Goal: Task Accomplishment & Management: Complete application form

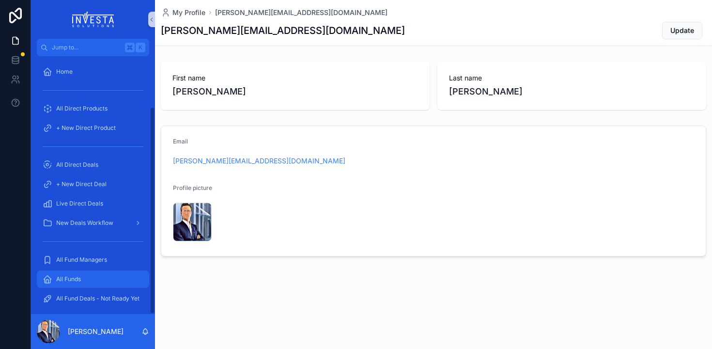
scroll to position [62, 0]
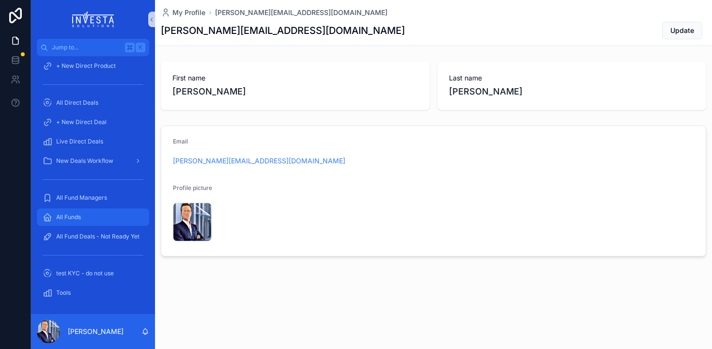
click at [79, 216] on span "All Funds" at bounding box center [68, 217] width 25 height 8
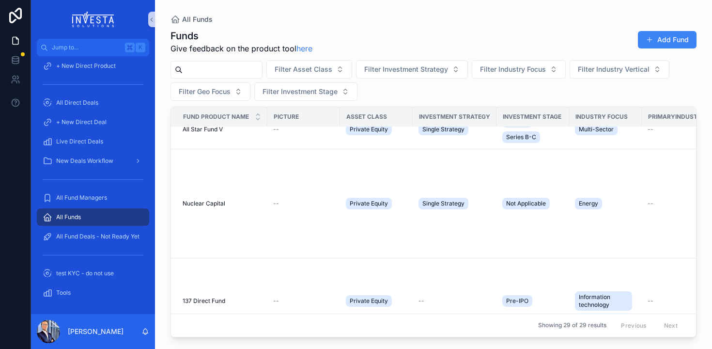
scroll to position [861, 0]
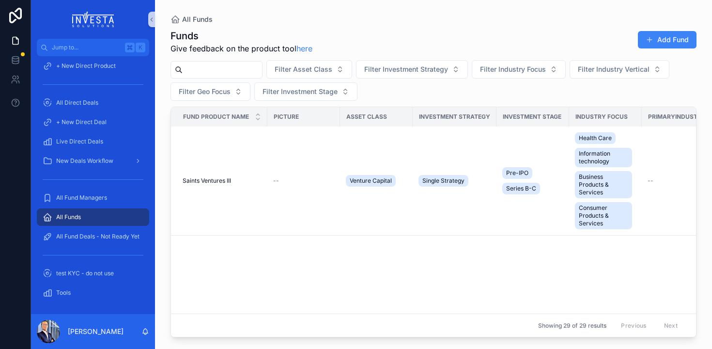
click at [223, 66] on input "scrollable content" at bounding box center [222, 70] width 79 height 14
type input "*"
type input "**********"
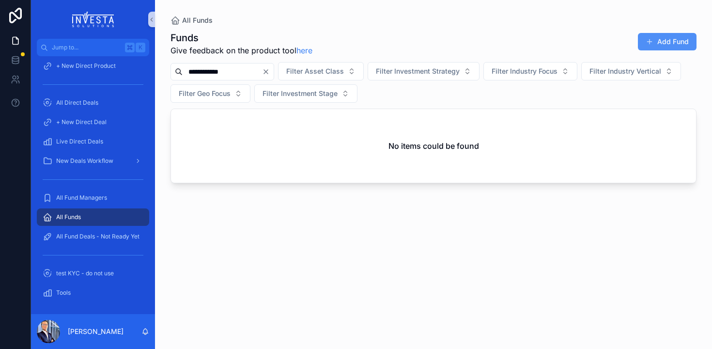
click at [663, 41] on button "Add Fund" at bounding box center [667, 41] width 59 height 17
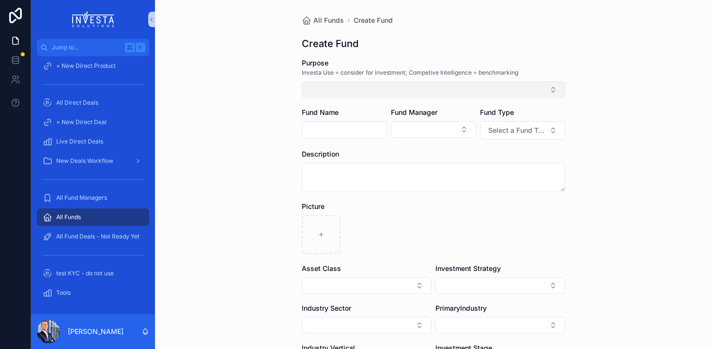
click at [341, 90] on button "Select Button" at bounding box center [433, 89] width 263 height 16
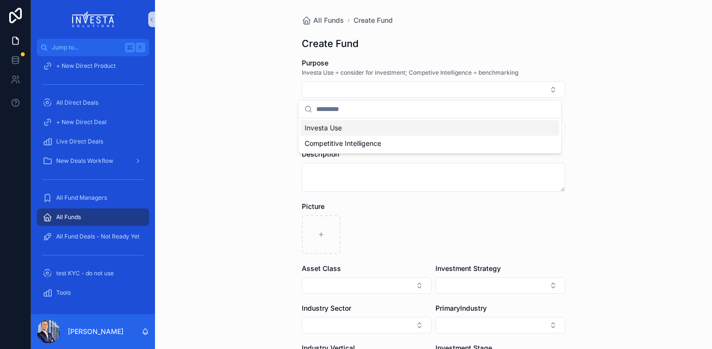
click at [324, 128] on span "Investa Use" at bounding box center [323, 128] width 37 height 10
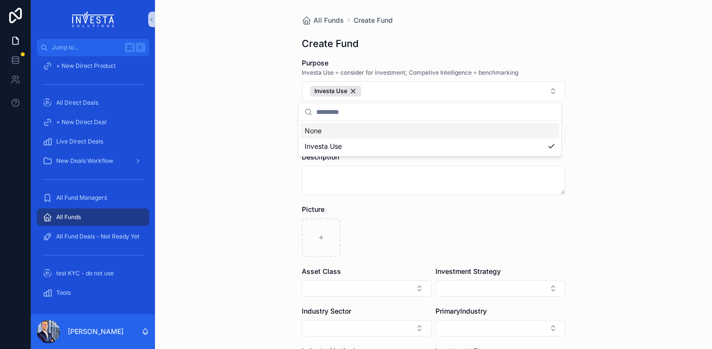
click at [245, 111] on div "All Funds Create Fund Create Fund Purpose Investa Use = consider for investment…" at bounding box center [433, 174] width 557 height 349
click at [320, 133] on input "scrollable content" at bounding box center [344, 133] width 84 height 14
type input "*"
type input "**********"
click at [448, 133] on button "Select Button" at bounding box center [433, 132] width 85 height 16
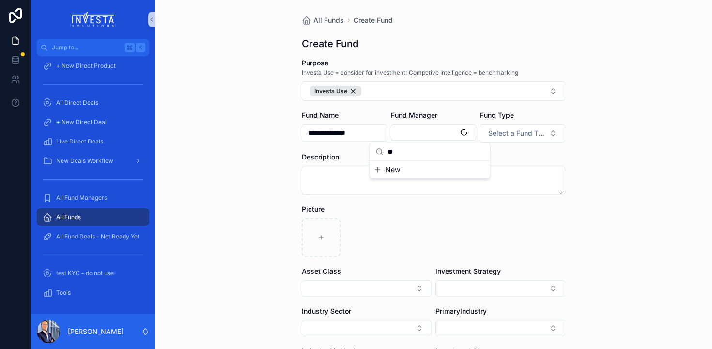
type input "*"
type input "******"
click at [400, 174] on button "New" at bounding box center [430, 170] width 112 height 10
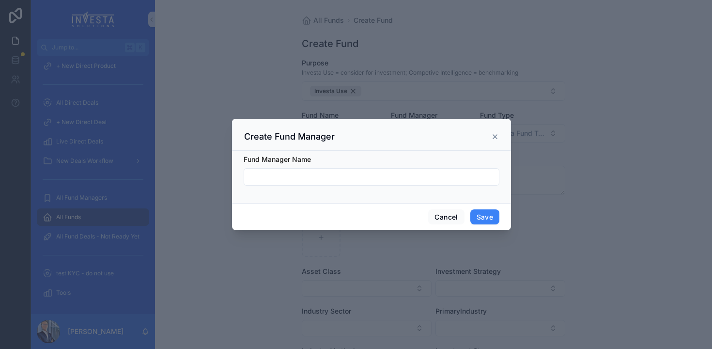
click at [399, 176] on input "scrollable content" at bounding box center [371, 177] width 255 height 14
type input "**********"
click at [481, 220] on button "Save" at bounding box center [484, 216] width 29 height 15
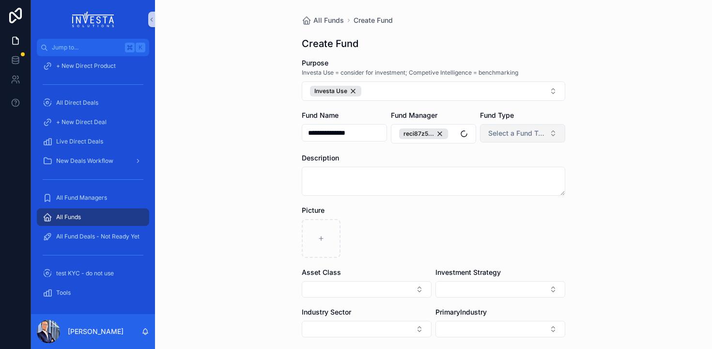
click at [523, 133] on span "Select a Fund Type" at bounding box center [516, 133] width 57 height 10
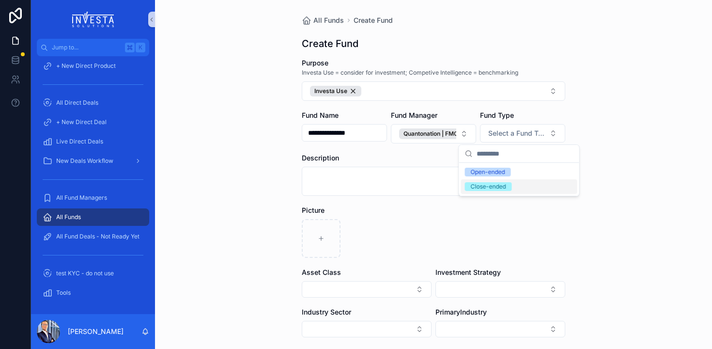
click at [484, 186] on div "Close-ended" at bounding box center [488, 186] width 35 height 9
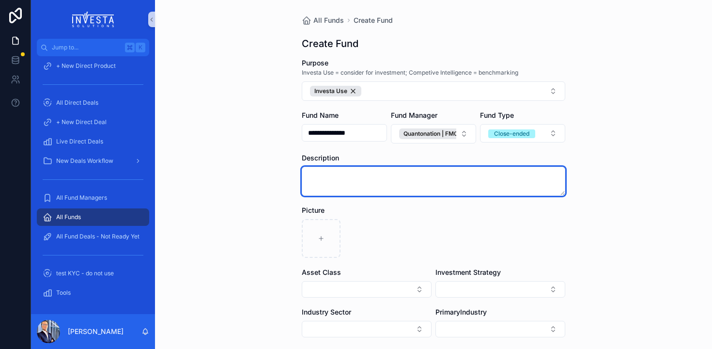
click at [338, 184] on textarea "scrollable content" at bounding box center [433, 181] width 263 height 29
paste textarea "**********"
type textarea "**********"
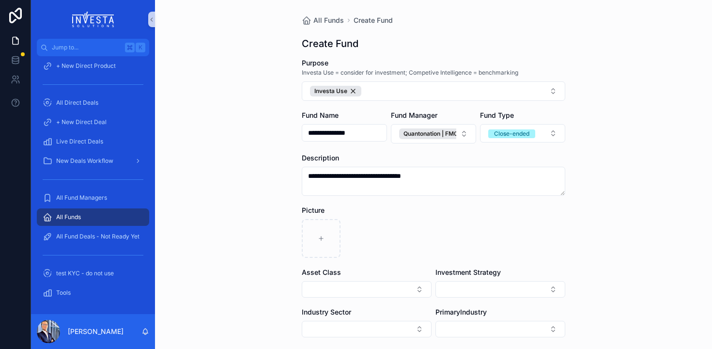
click at [387, 227] on div "scrollable content" at bounding box center [433, 238] width 263 height 39
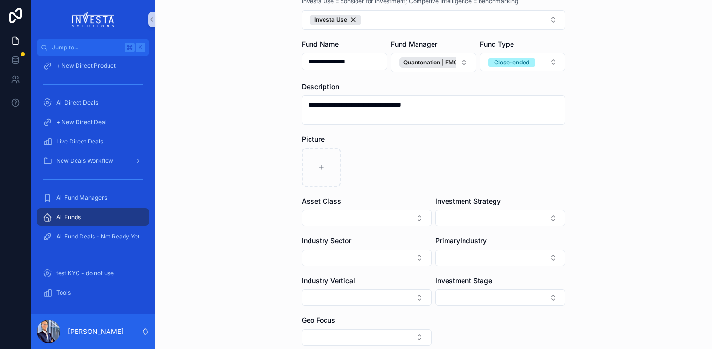
scroll to position [72, 0]
click at [376, 216] on button "Select Button" at bounding box center [367, 217] width 130 height 16
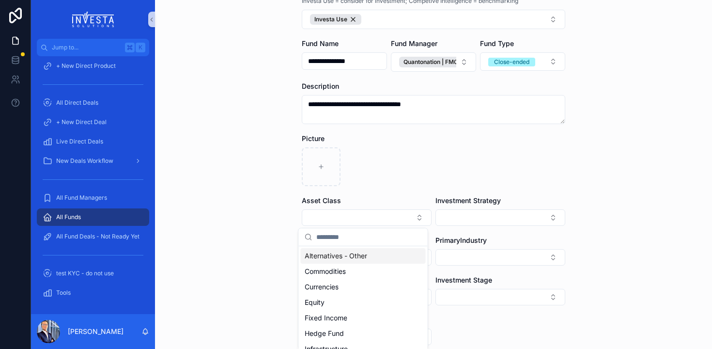
click at [330, 252] on span "Alternatives - Other" at bounding box center [336, 256] width 62 height 10
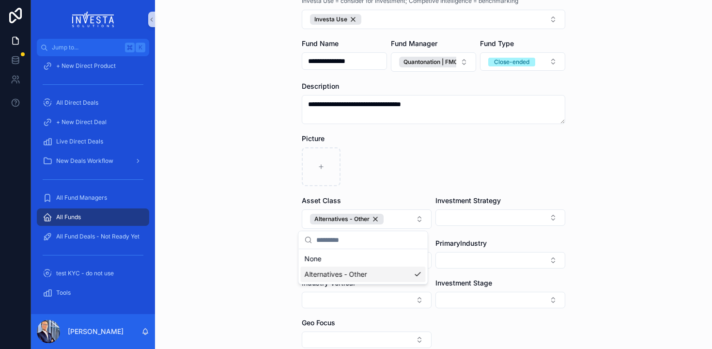
click at [212, 237] on div "**********" at bounding box center [433, 102] width 557 height 349
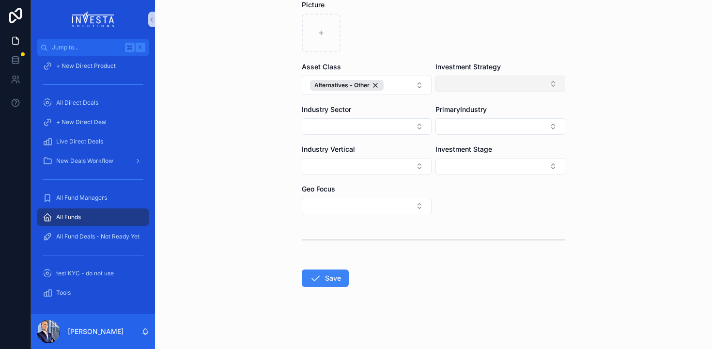
click at [507, 77] on button "Select Button" at bounding box center [500, 84] width 130 height 16
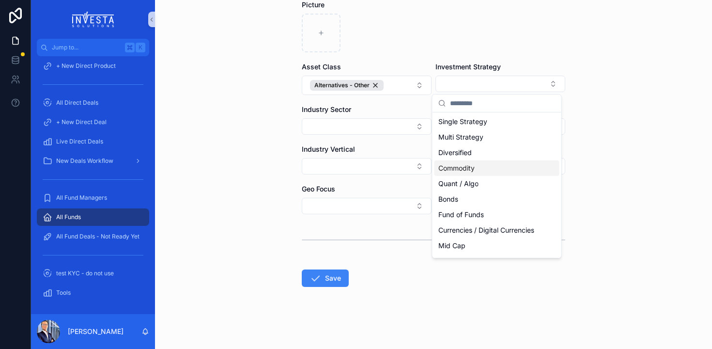
scroll to position [0, 0]
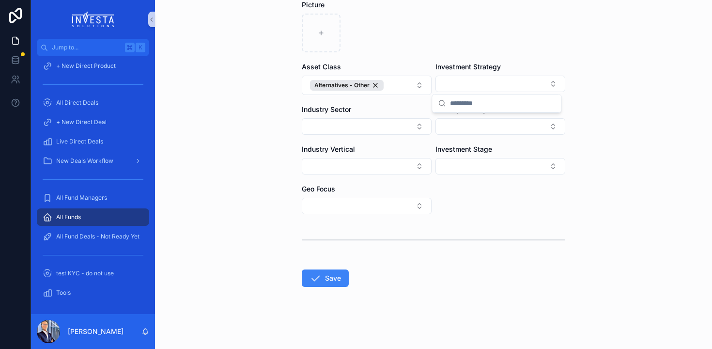
drag, startPoint x: 194, startPoint y: 139, endPoint x: 240, endPoint y: 132, distance: 46.1
click at [406, 138] on form "**********" at bounding box center [433, 101] width 263 height 496
click at [408, 127] on button "Select Button" at bounding box center [367, 126] width 130 height 16
type input "****"
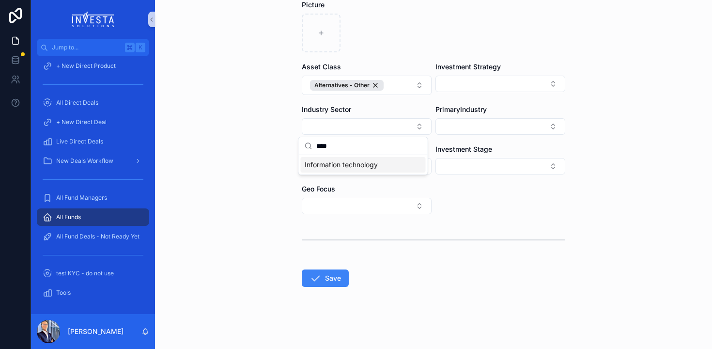
click at [371, 165] on span "Information technology" at bounding box center [341, 165] width 73 height 10
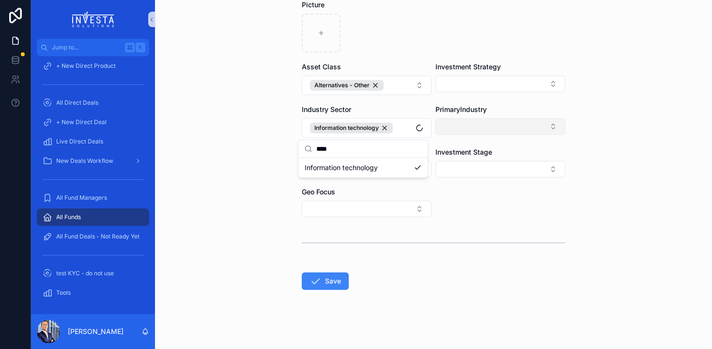
click at [487, 126] on button "Select Button" at bounding box center [500, 126] width 130 height 16
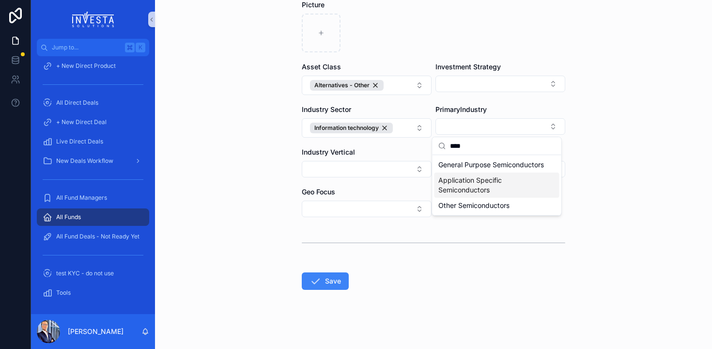
type input "****"
click at [469, 195] on span "Application Specific Semiconductors" at bounding box center [491, 184] width 106 height 19
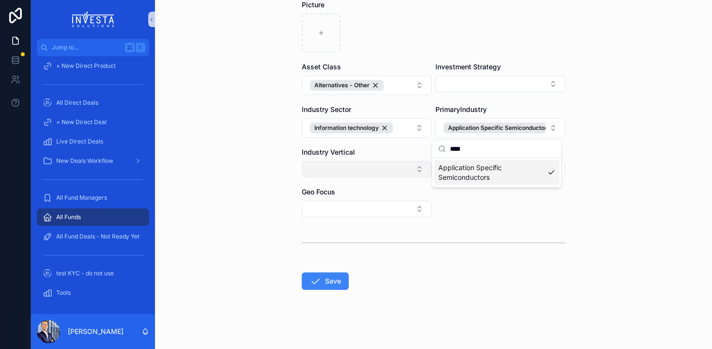
click at [357, 170] on button "Select Button" at bounding box center [367, 169] width 130 height 16
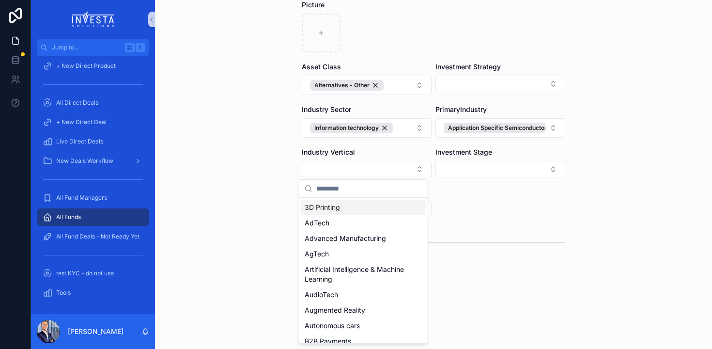
drag, startPoint x: 252, startPoint y: 149, endPoint x: 303, endPoint y: 150, distance: 50.9
click at [252, 149] on div "**********" at bounding box center [433, 174] width 557 height 349
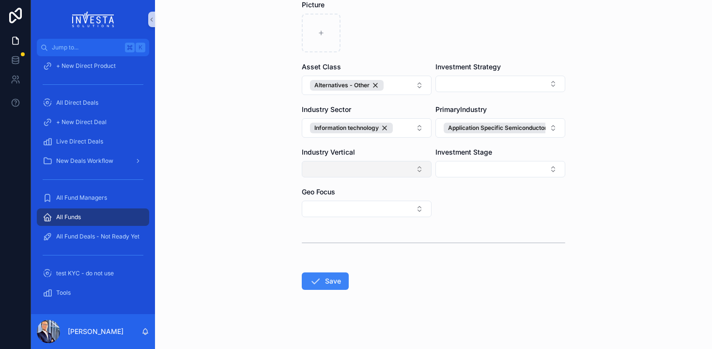
click at [400, 171] on button "Select Button" at bounding box center [367, 169] width 130 height 16
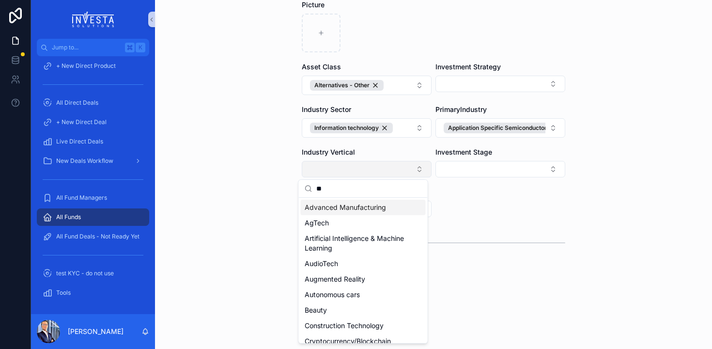
type input "*"
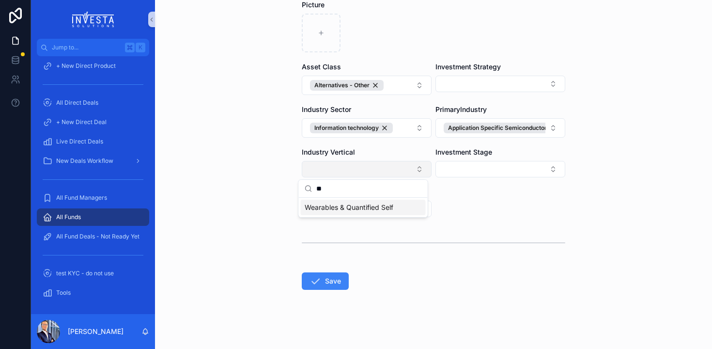
type input "*"
click at [481, 208] on form "**********" at bounding box center [433, 102] width 263 height 499
click at [381, 215] on button "Select Button" at bounding box center [367, 209] width 130 height 16
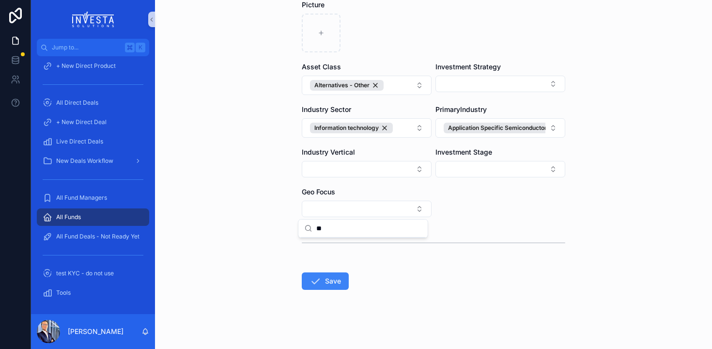
type input "*"
type input "**"
click at [321, 243] on div "WW" at bounding box center [363, 246] width 125 height 15
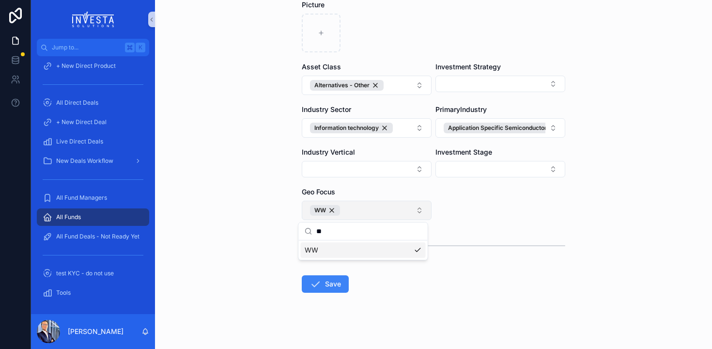
click at [349, 213] on button "WW" at bounding box center [367, 210] width 130 height 19
click at [355, 210] on button "WW" at bounding box center [367, 210] width 130 height 19
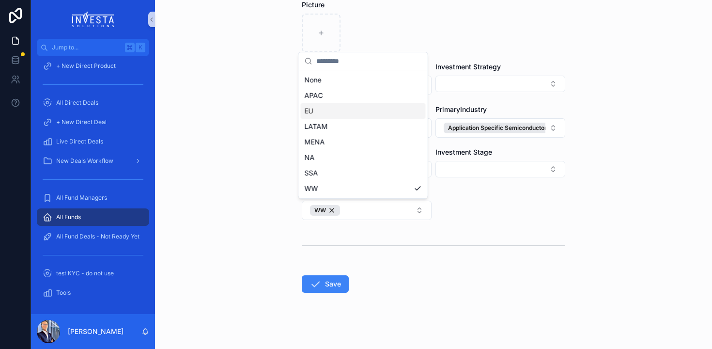
click at [359, 117] on div "EU" at bounding box center [363, 110] width 125 height 15
click at [325, 288] on div "**********" at bounding box center [371, 174] width 681 height 349
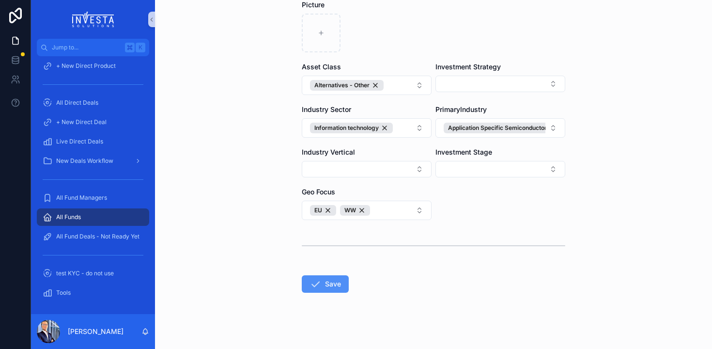
click at [338, 283] on button "Save" at bounding box center [325, 283] width 47 height 17
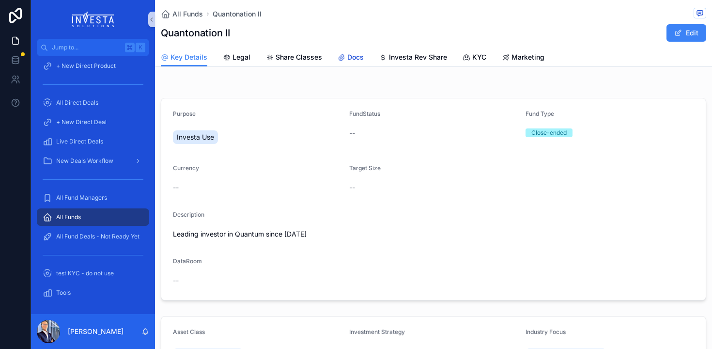
click at [362, 60] on span "Docs" at bounding box center [355, 57] width 16 height 10
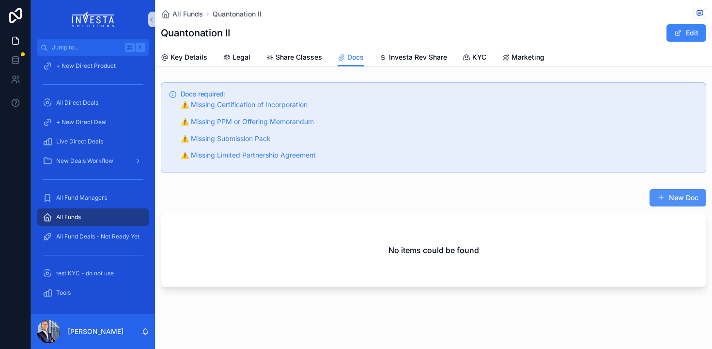
click at [674, 197] on button "New Doc" at bounding box center [677, 197] width 57 height 17
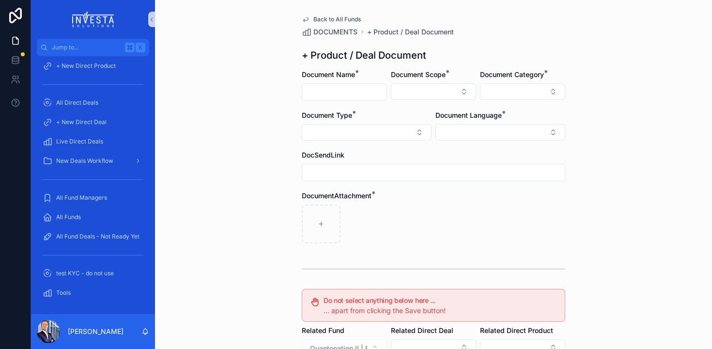
click at [360, 86] on input "scrollable content" at bounding box center [344, 92] width 84 height 14
type input "**********"
click at [427, 87] on button "Select Button" at bounding box center [433, 91] width 85 height 16
click at [404, 146] on div "Fund" at bounding box center [430, 145] width 116 height 15
click at [524, 94] on button "Select Button" at bounding box center [522, 91] width 85 height 16
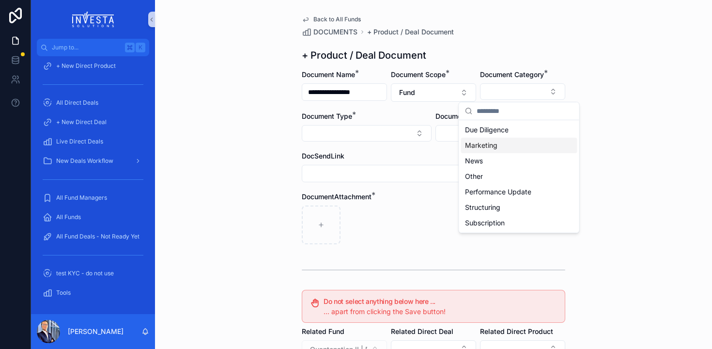
click at [516, 146] on div "Marketing" at bounding box center [519, 145] width 116 height 15
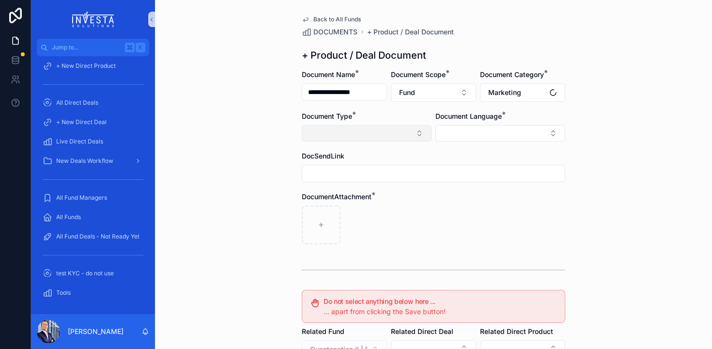
click at [345, 130] on button "Select Button" at bounding box center [367, 133] width 130 height 16
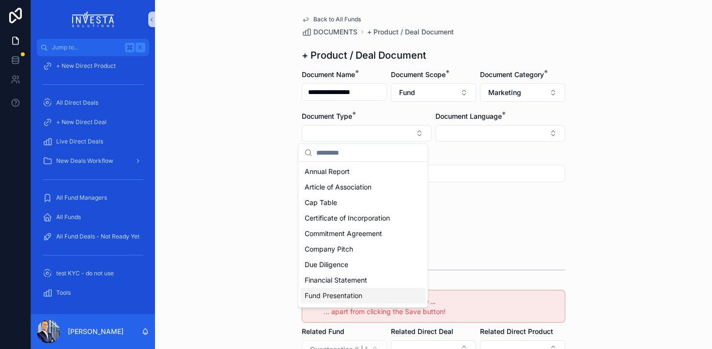
click at [338, 293] on span "Fund Presentation" at bounding box center [334, 296] width 58 height 10
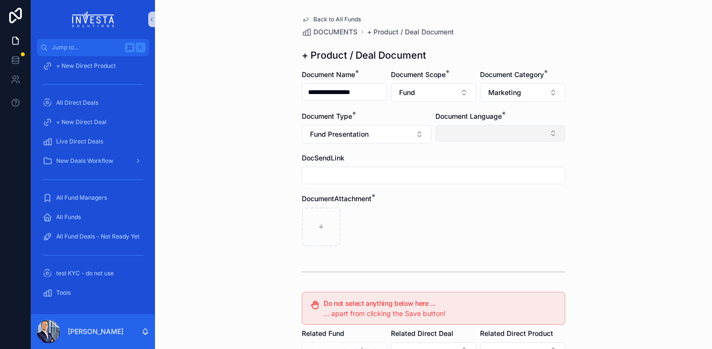
click at [456, 135] on button "Select Button" at bounding box center [500, 133] width 130 height 16
click at [450, 203] on span "English" at bounding box center [449, 203] width 22 height 10
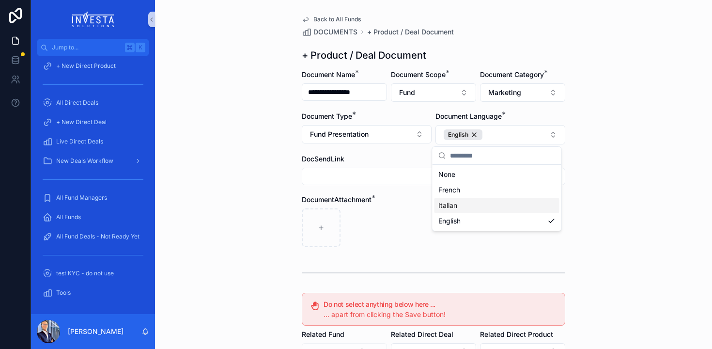
click at [406, 222] on div "scrollable content" at bounding box center [433, 227] width 263 height 39
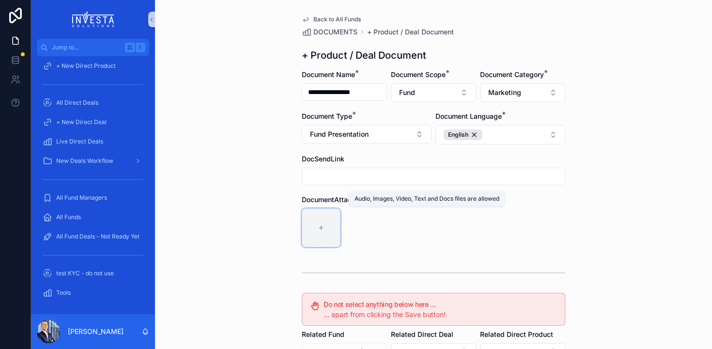
click at [317, 224] on div "scrollable content" at bounding box center [321, 227] width 39 height 39
type input "**********"
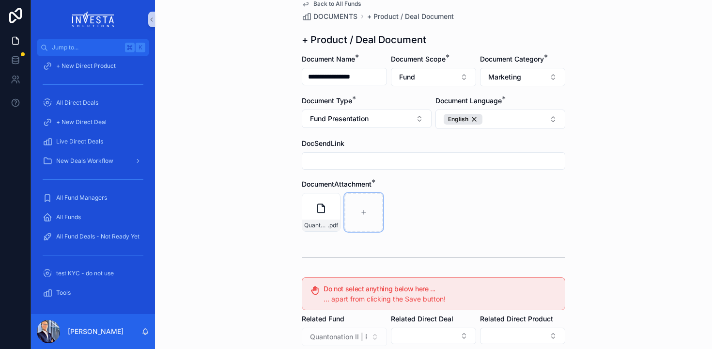
scroll to position [179, 0]
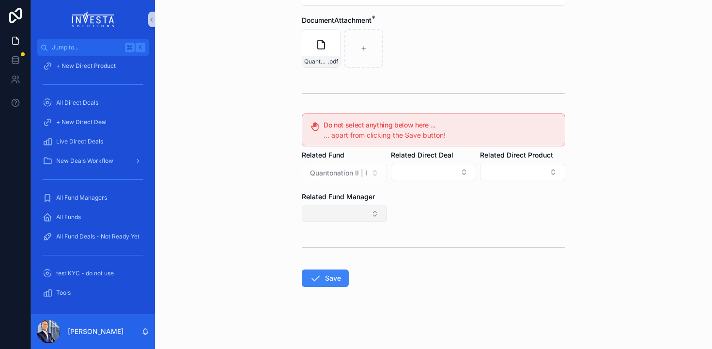
click at [359, 212] on button "Select Button" at bounding box center [344, 213] width 85 height 16
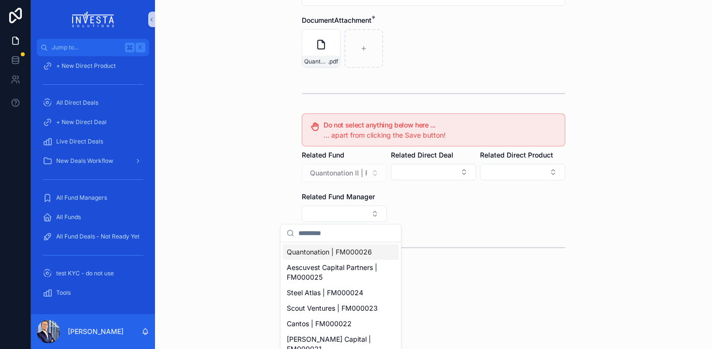
click at [346, 252] on span "Quantonation | FM000026" at bounding box center [329, 252] width 85 height 10
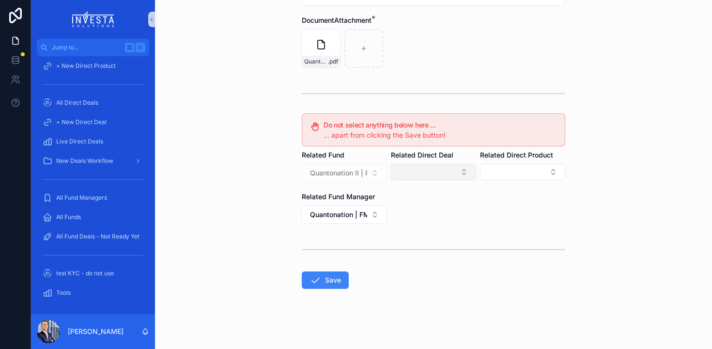
click at [462, 170] on button "Select Button" at bounding box center [433, 172] width 85 height 16
type input "****"
click at [420, 216] on span "Pasqal PreC Convert | D000177" at bounding box center [424, 214] width 97 height 19
click at [428, 216] on form "**********" at bounding box center [433, 121] width 263 height 460
click at [328, 273] on button "Save" at bounding box center [325, 279] width 47 height 17
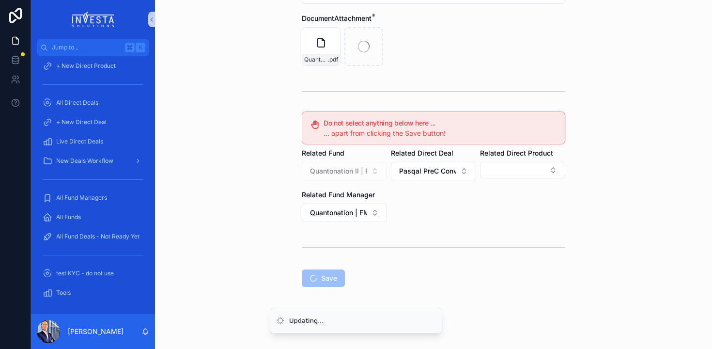
scroll to position [0, 0]
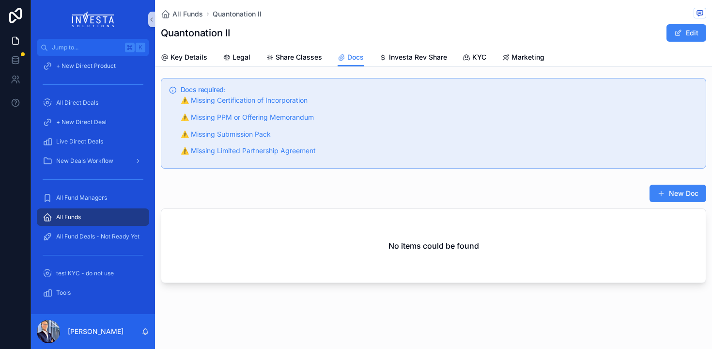
scroll to position [28, 0]
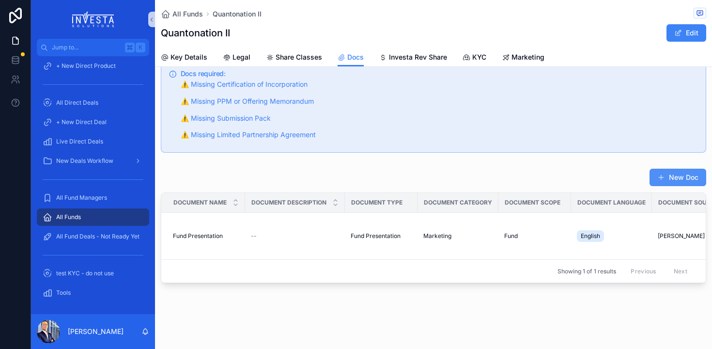
click at [661, 173] on button "New Doc" at bounding box center [677, 177] width 57 height 17
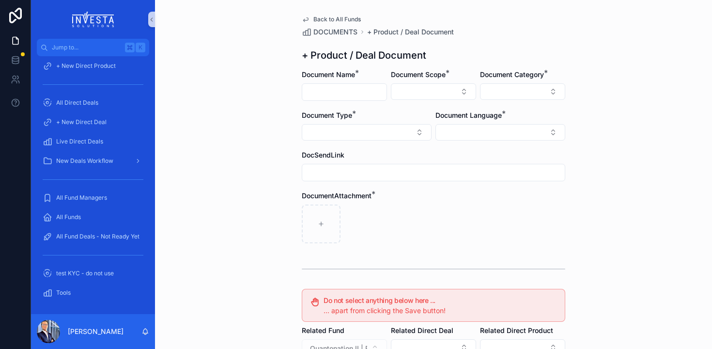
click at [341, 100] on div "scrollable content" at bounding box center [344, 91] width 85 height 17
click at [348, 89] on input "scrollable content" at bounding box center [344, 92] width 84 height 14
type input "*"
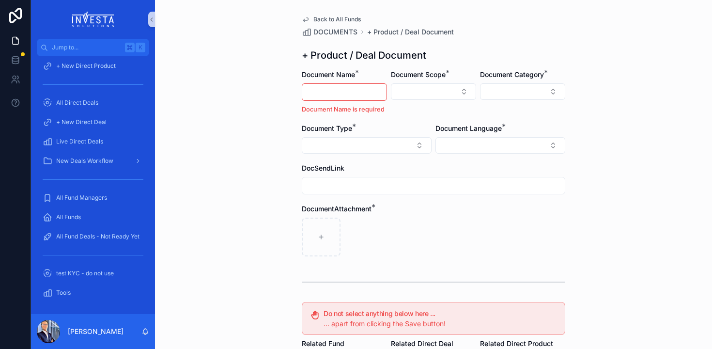
type input "*"
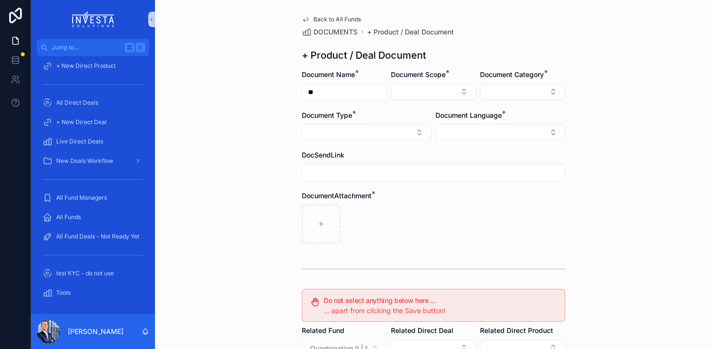
type input "*"
type input "**********"
click at [433, 88] on button "Select Button" at bounding box center [433, 91] width 85 height 16
click at [391, 147] on span "Fund" at bounding box center [384, 145] width 16 height 10
click at [524, 91] on button "Select Button" at bounding box center [522, 91] width 85 height 16
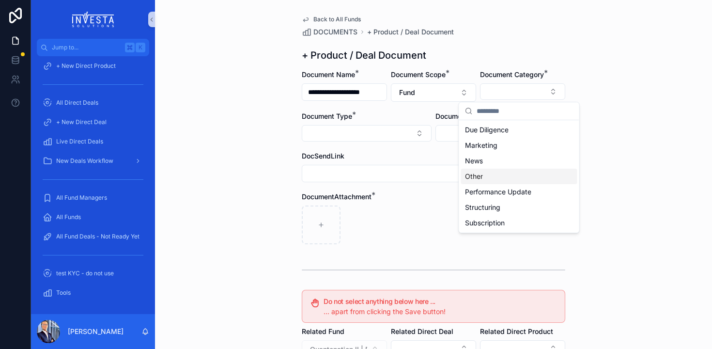
drag, startPoint x: 489, startPoint y: 170, endPoint x: 489, endPoint y: 176, distance: 6.3
click at [489, 176] on div "Other" at bounding box center [519, 176] width 116 height 15
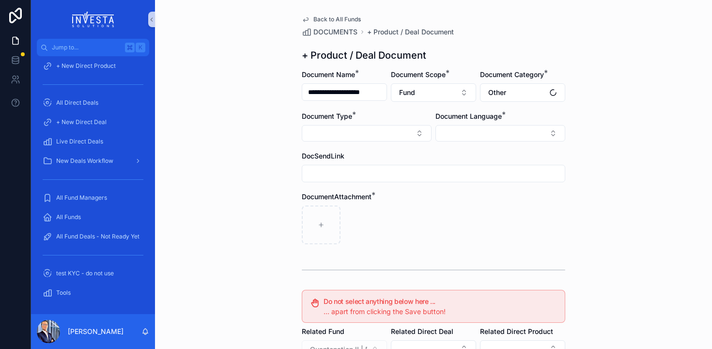
click at [319, 123] on div "Document Type *" at bounding box center [367, 126] width 130 height 30
click at [319, 132] on button "Select Button" at bounding box center [367, 133] width 130 height 16
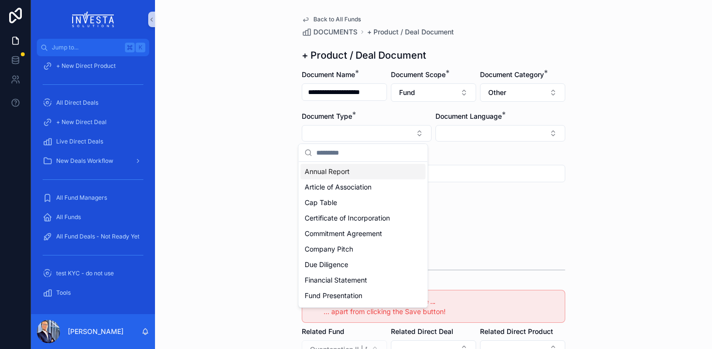
click at [333, 176] on span "Annual Report" at bounding box center [327, 172] width 45 height 10
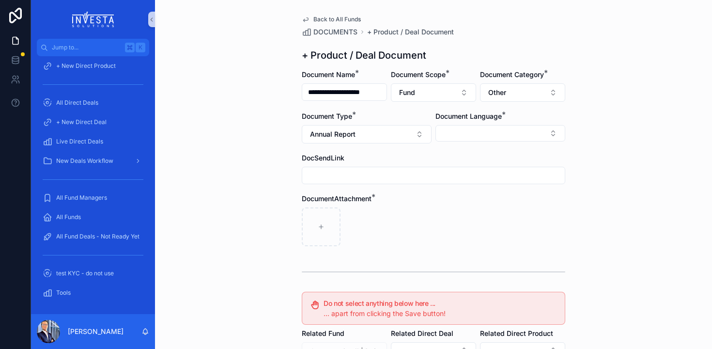
click at [522, 117] on div "Document Language *" at bounding box center [500, 116] width 130 height 10
drag, startPoint x: 507, startPoint y: 128, endPoint x: 488, endPoint y: 132, distance: 19.2
click at [507, 129] on button "Select Button" at bounding box center [500, 133] width 130 height 16
drag, startPoint x: 448, startPoint y: 193, endPoint x: 442, endPoint y: 200, distance: 8.9
click at [446, 200] on div "French Italian English" at bounding box center [496, 187] width 125 height 46
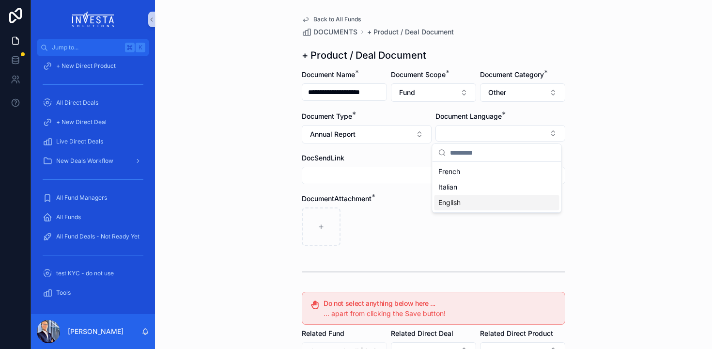
click at [442, 201] on span "English" at bounding box center [449, 203] width 22 height 10
click at [381, 202] on div "DocumentAttachment *" at bounding box center [433, 200] width 263 height 10
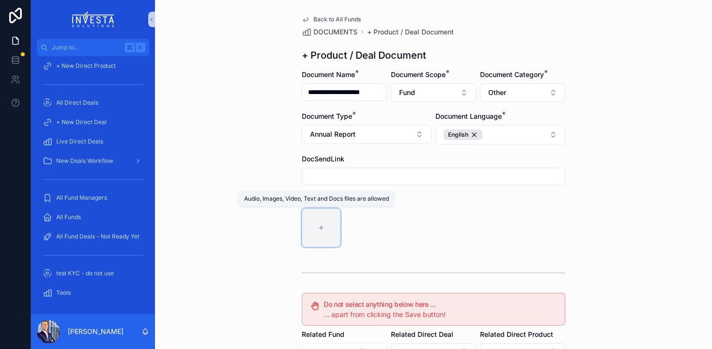
click at [316, 214] on div "scrollable content" at bounding box center [321, 227] width 39 height 39
type input "**********"
drag, startPoint x: 470, startPoint y: 219, endPoint x: 473, endPoint y: 215, distance: 5.6
click at [470, 219] on div "[QUANTONATION II] Annual Report 2024_compressed[53][20][2] .pdf" at bounding box center [433, 227] width 263 height 39
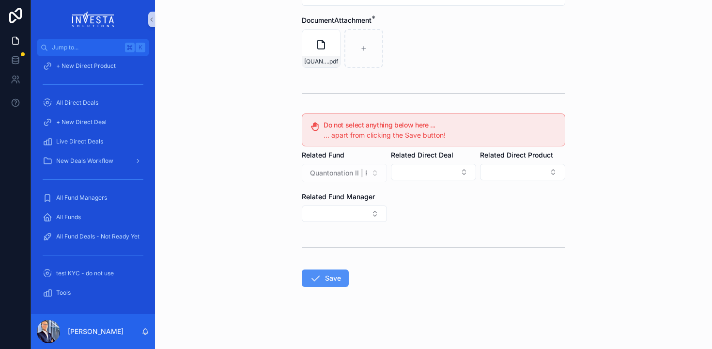
click at [317, 277] on icon "scrollable content" at bounding box center [315, 278] width 12 height 12
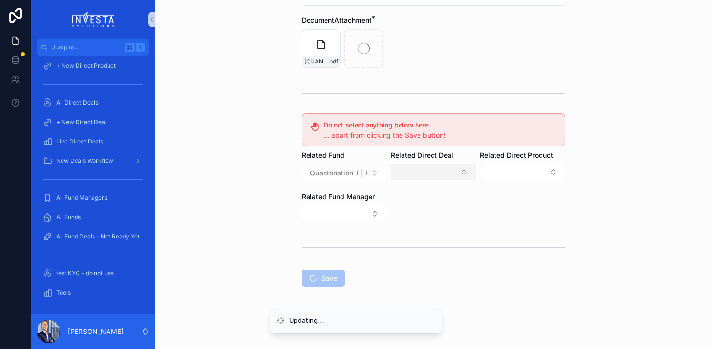
scroll to position [179, 0]
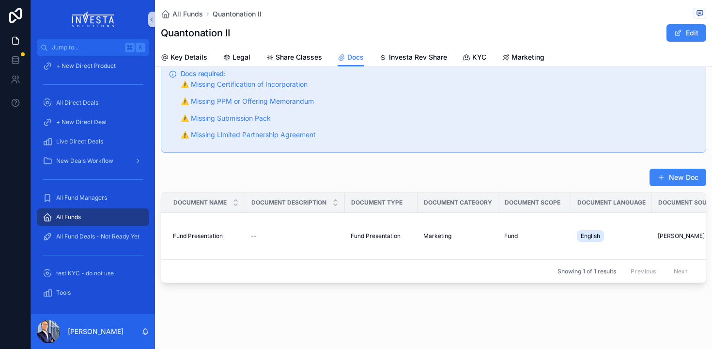
scroll to position [75, 0]
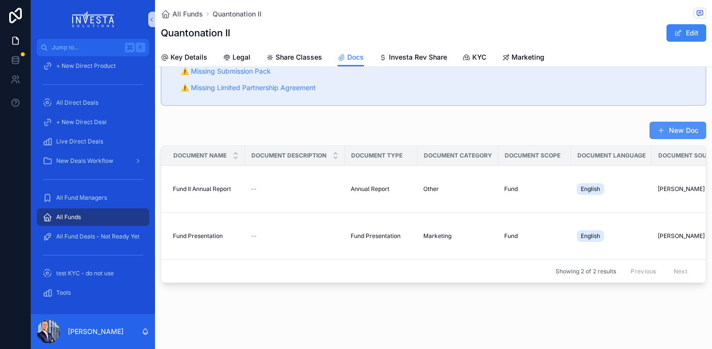
click at [677, 129] on button "New Doc" at bounding box center [677, 130] width 57 height 17
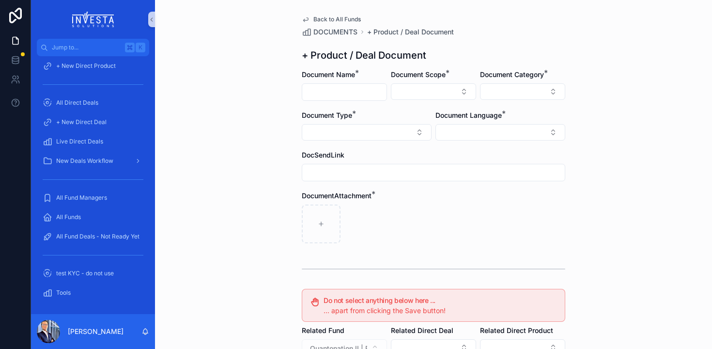
click at [310, 84] on div "scrollable content" at bounding box center [344, 91] width 85 height 17
click at [327, 94] on input "scrollable content" at bounding box center [344, 92] width 84 height 14
type input "**********"
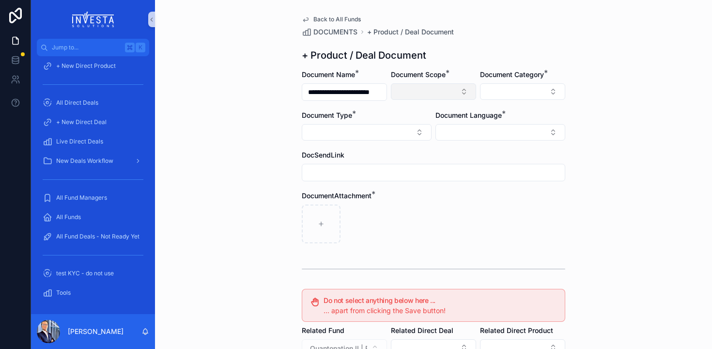
click at [459, 93] on button "Select Button" at bounding box center [433, 91] width 85 height 16
click at [405, 144] on div "Fund" at bounding box center [430, 145] width 116 height 15
click at [536, 84] on button "Select Button" at bounding box center [522, 91] width 85 height 16
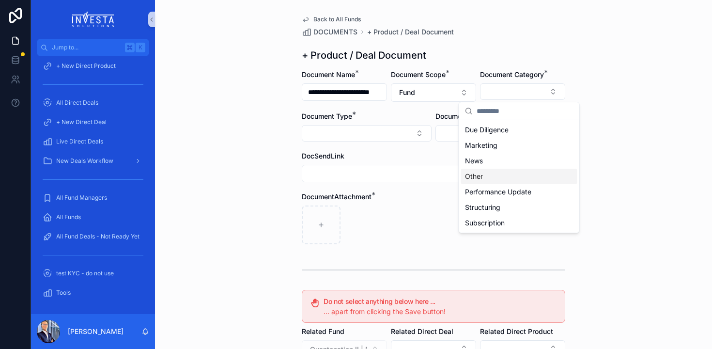
drag, startPoint x: 482, startPoint y: 180, endPoint x: 465, endPoint y: 172, distance: 18.8
click at [481, 180] on span "Other" at bounding box center [474, 176] width 18 height 10
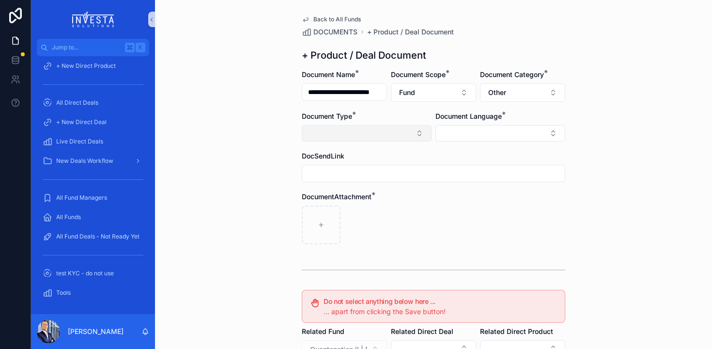
click at [335, 136] on button "Select Button" at bounding box center [367, 133] width 130 height 16
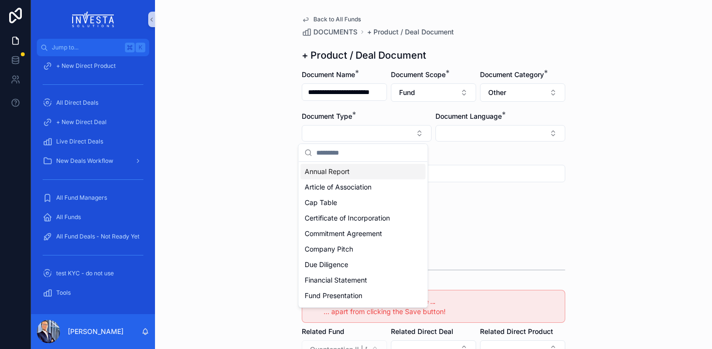
click at [340, 174] on span "Annual Report" at bounding box center [327, 172] width 45 height 10
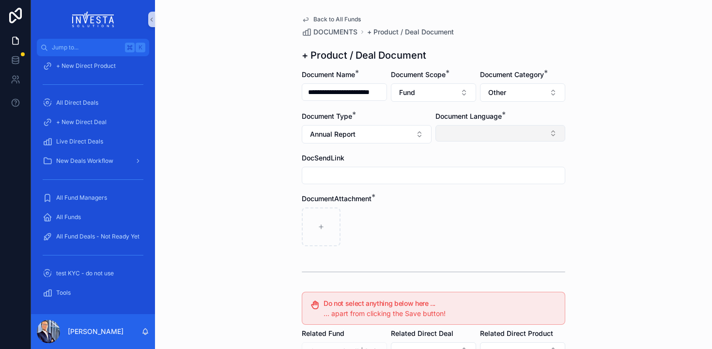
click at [529, 136] on button "Select Button" at bounding box center [500, 133] width 130 height 16
click at [463, 206] on div "English" at bounding box center [496, 202] width 125 height 15
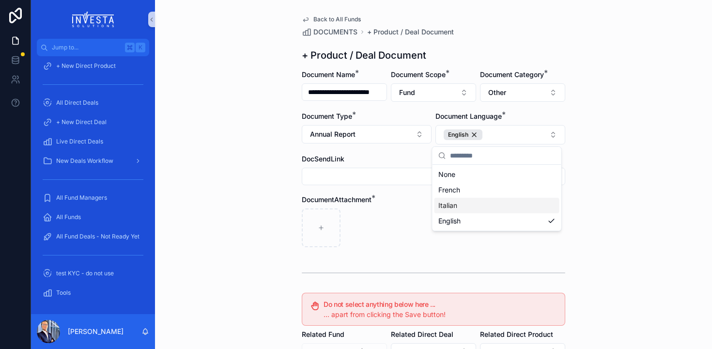
click at [389, 217] on div "scrollable content" at bounding box center [433, 227] width 263 height 39
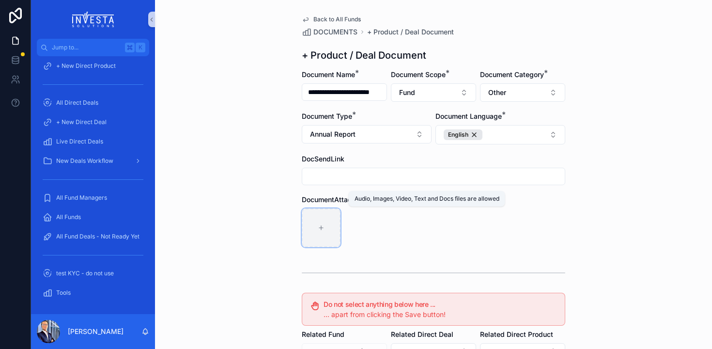
click at [308, 231] on div "scrollable content" at bounding box center [321, 227] width 39 height 39
type input "**********"
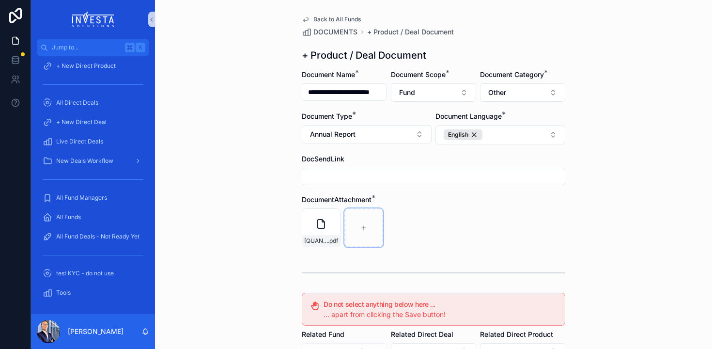
scroll to position [179, 0]
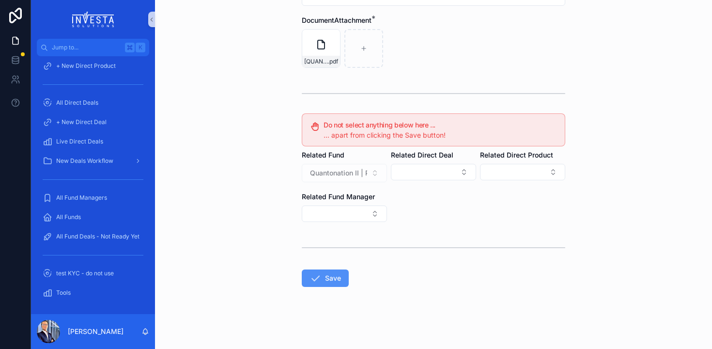
click at [313, 277] on icon "scrollable content" at bounding box center [315, 278] width 12 height 12
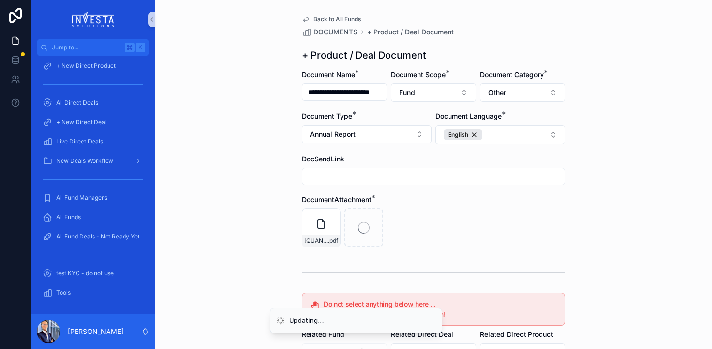
click at [325, 16] on span "Back to All Funds" at bounding box center [336, 19] width 47 height 8
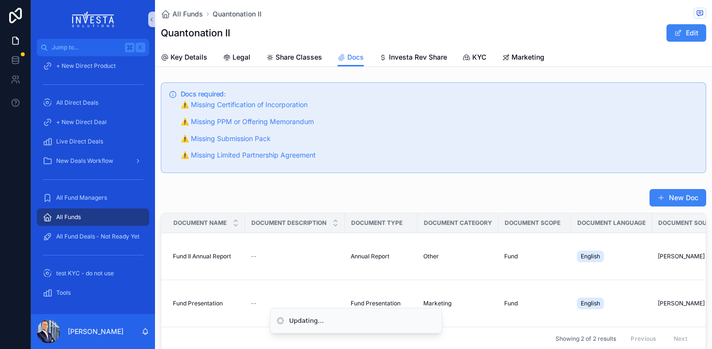
click at [71, 210] on div "All Funds" at bounding box center [93, 216] width 101 height 15
